Goal: Contribute content: Add original content to the website for others to see

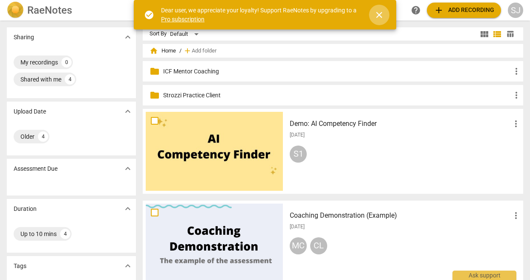
click at [377, 14] on span "close" at bounding box center [379, 15] width 10 height 10
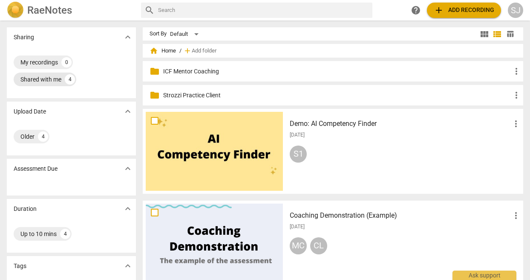
click at [49, 78] on div "Shared with me" at bounding box center [40, 79] width 41 height 9
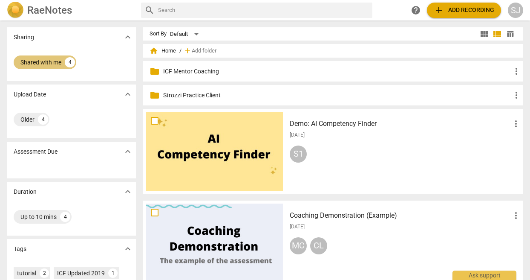
click at [69, 61] on div "4" at bounding box center [70, 62] width 10 height 10
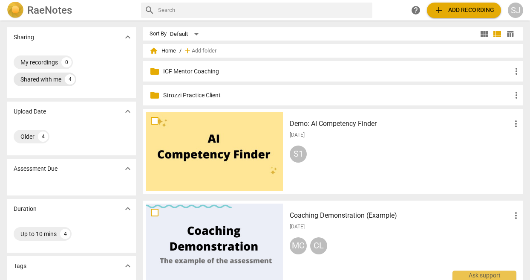
click at [66, 79] on div "4" at bounding box center [70, 79] width 10 height 10
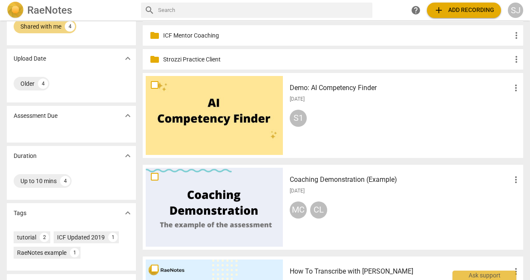
scroll to position [53, 0]
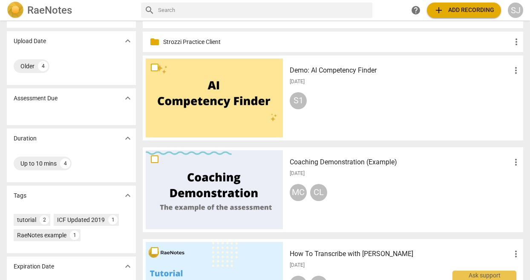
click at [125, 133] on button "expand_more" at bounding box center [127, 138] width 13 height 13
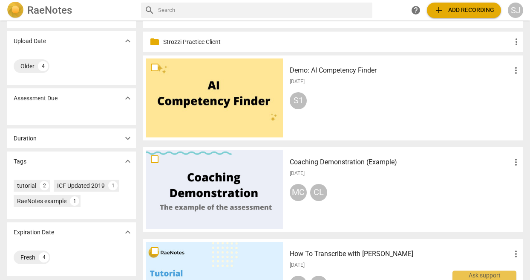
click at [125, 133] on span "expand_more" at bounding box center [128, 138] width 10 height 10
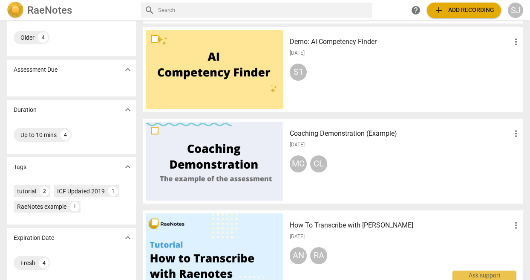
scroll to position [78, 0]
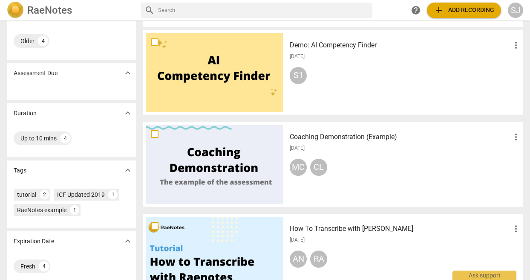
click at [298, 256] on div "AN" at bounding box center [298, 258] width 17 height 17
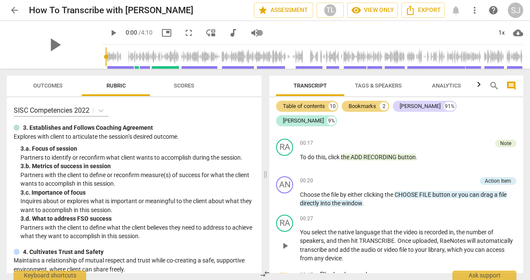
scroll to position [63, 0]
click at [16, 11] on span "arrow_back" at bounding box center [14, 10] width 10 height 10
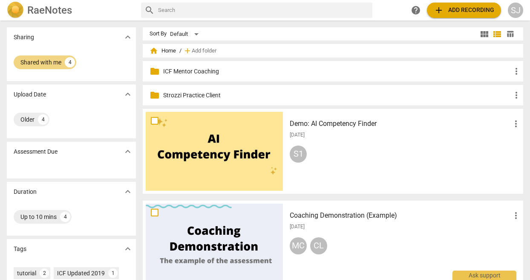
click at [189, 93] on p "Strozzi Practice Client" at bounding box center [337, 95] width 348 height 9
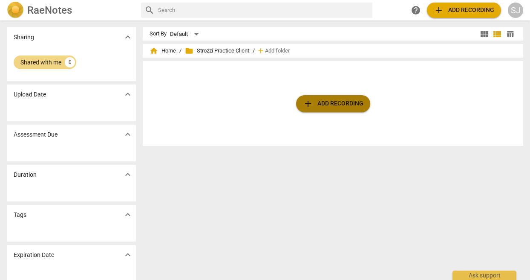
click at [312, 106] on span "add Add recording" at bounding box center [333, 103] width 61 height 10
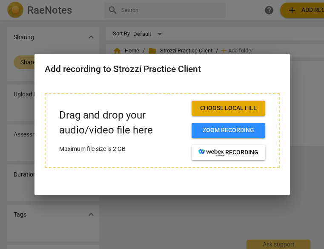
click at [217, 107] on span "Choose local file" at bounding box center [229, 108] width 60 height 9
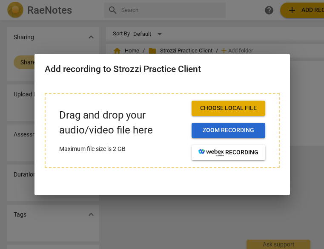
click at [227, 130] on span "Zoom recording" at bounding box center [229, 130] width 60 height 9
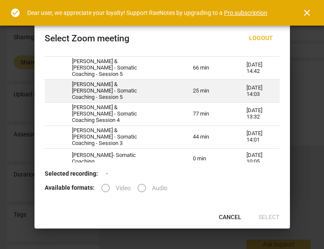
scroll to position [68, 0]
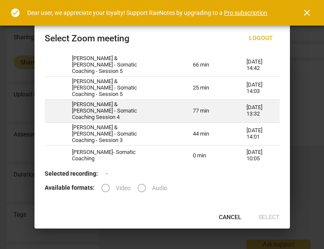
click at [187, 110] on td "77 min" at bounding box center [210, 110] width 54 height 23
radio input "true"
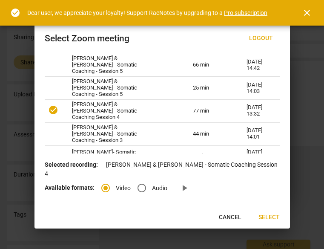
click at [144, 187] on input "Audio" at bounding box center [142, 188] width 20 height 20
radio input "true"
click at [104, 185] on input "Video" at bounding box center [105, 188] width 20 height 20
radio input "true"
click at [185, 187] on span "play_arrow" at bounding box center [184, 188] width 10 height 10
